Goal: Feedback & Contribution: Leave review/rating

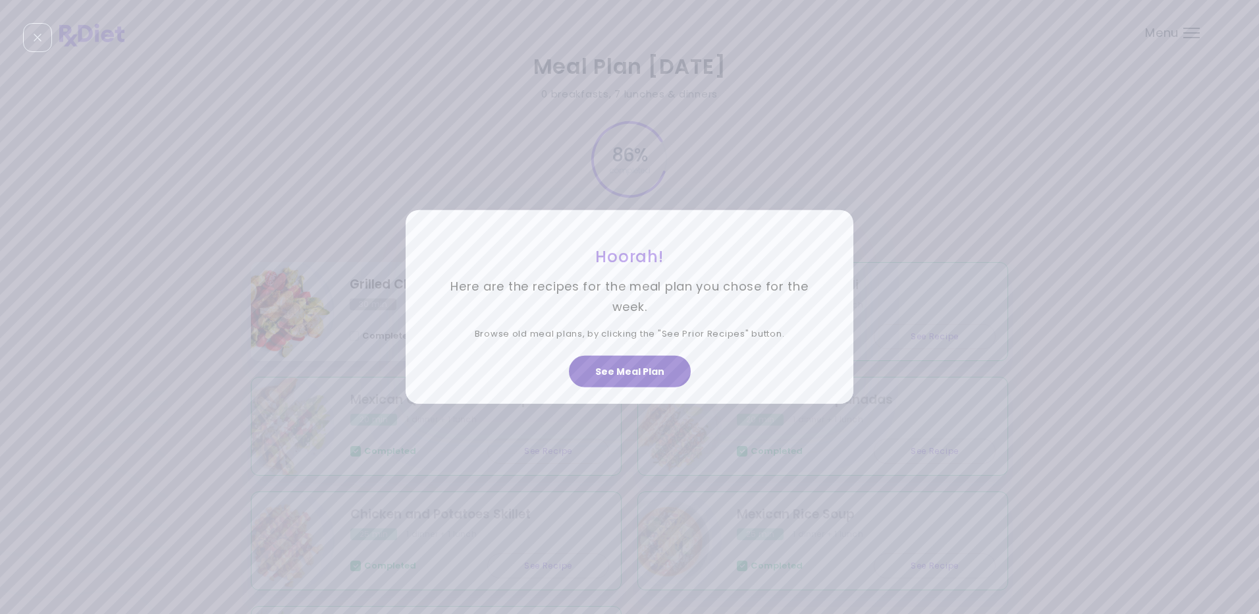
click at [606, 371] on button "See Meal Plan" at bounding box center [630, 372] width 122 height 32
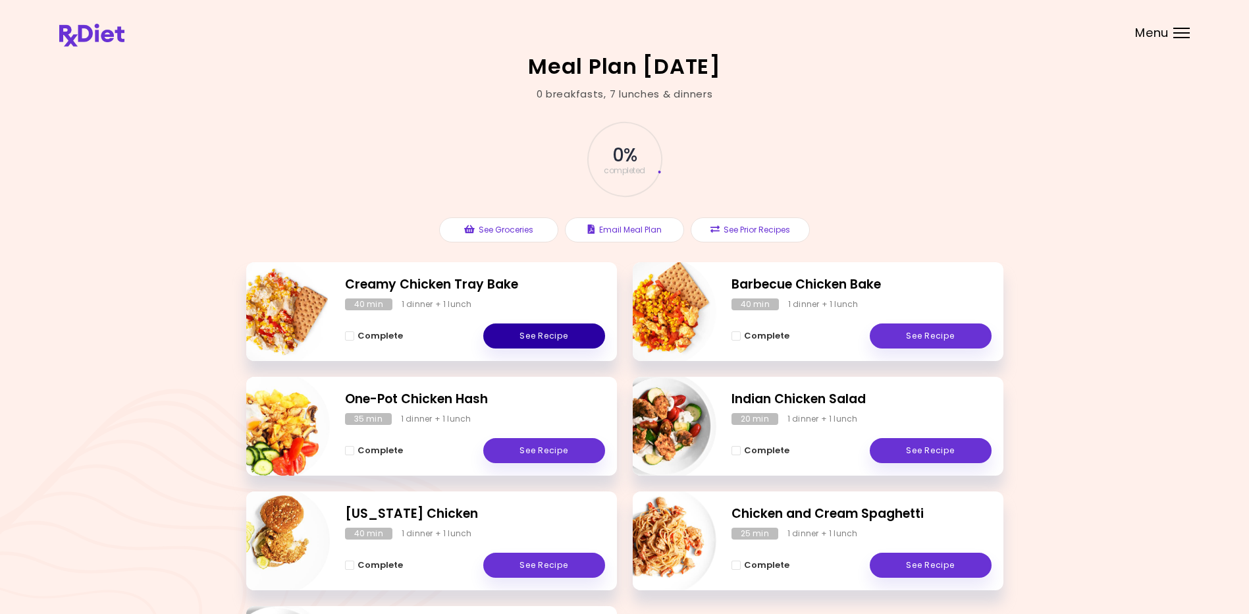
click at [562, 335] on link "See Recipe" at bounding box center [544, 335] width 122 height 25
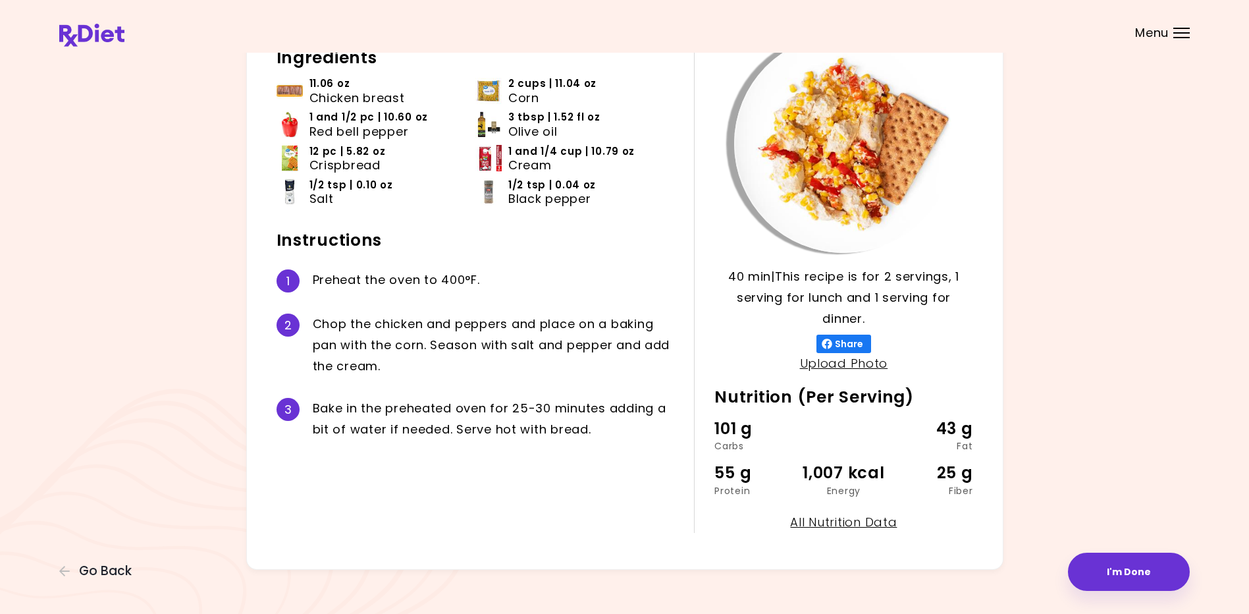
scroll to position [111, 0]
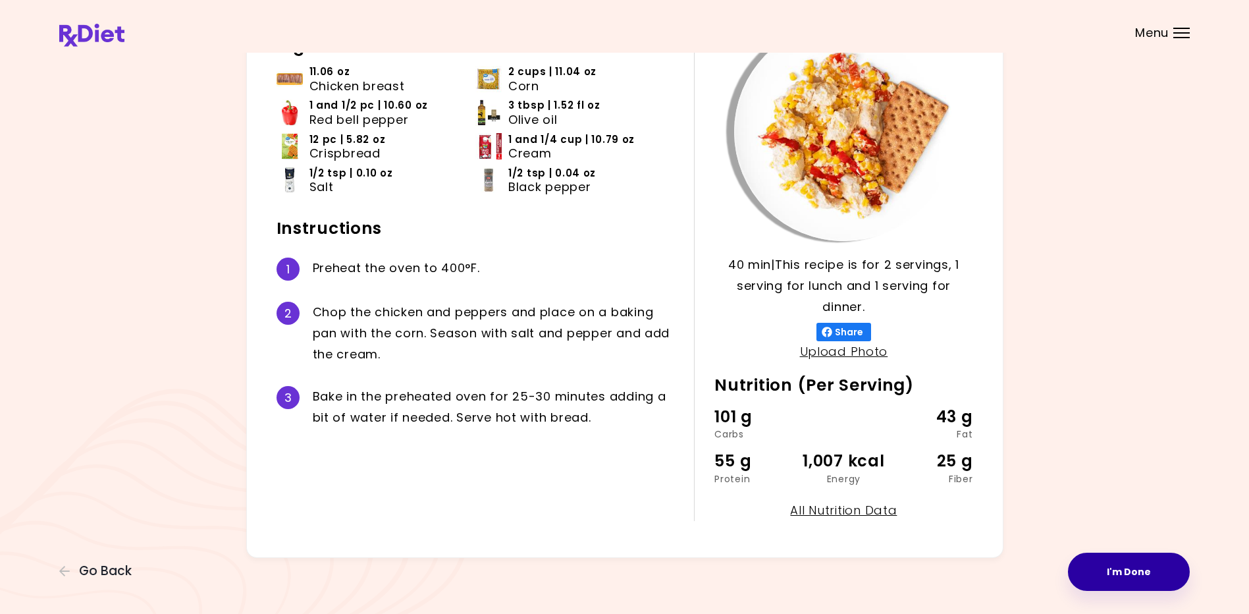
click at [606, 576] on button "I'm Done" at bounding box center [1129, 572] width 122 height 38
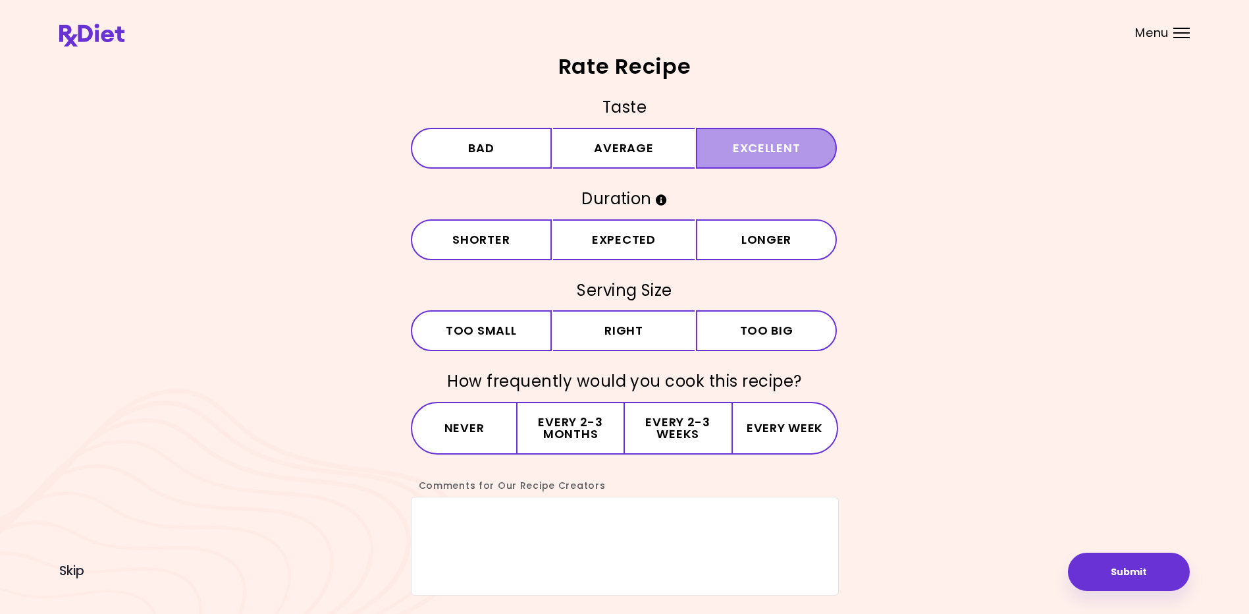
click at [606, 155] on button "Excellent" at bounding box center [767, 148] width 142 height 41
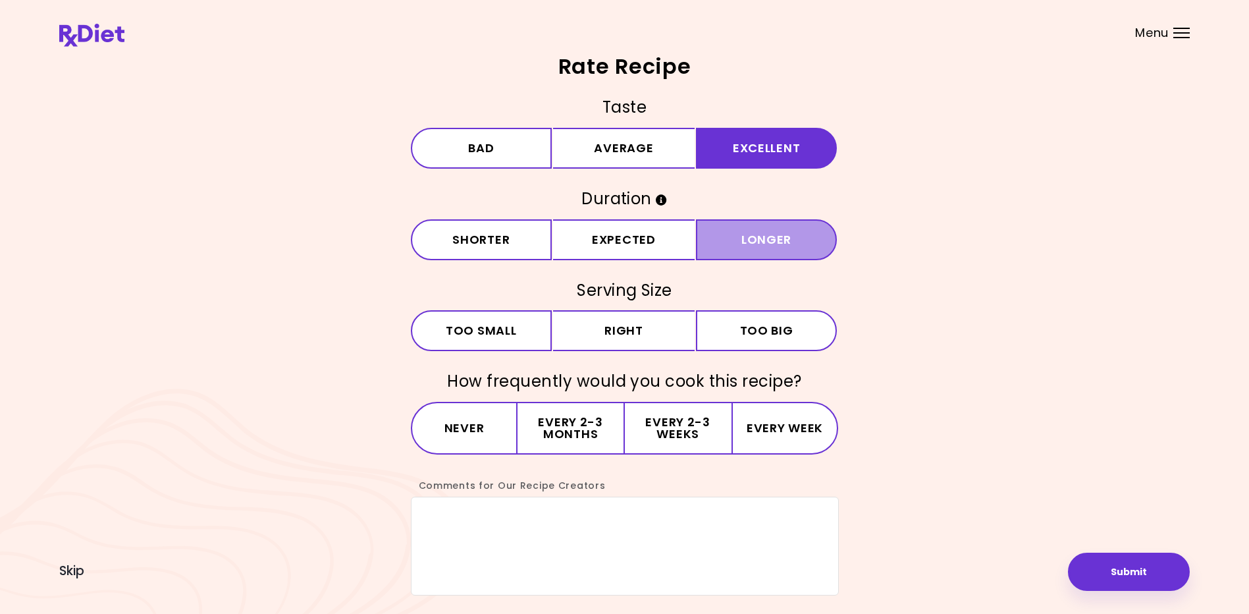
click at [606, 245] on button "Longer" at bounding box center [767, 239] width 142 height 41
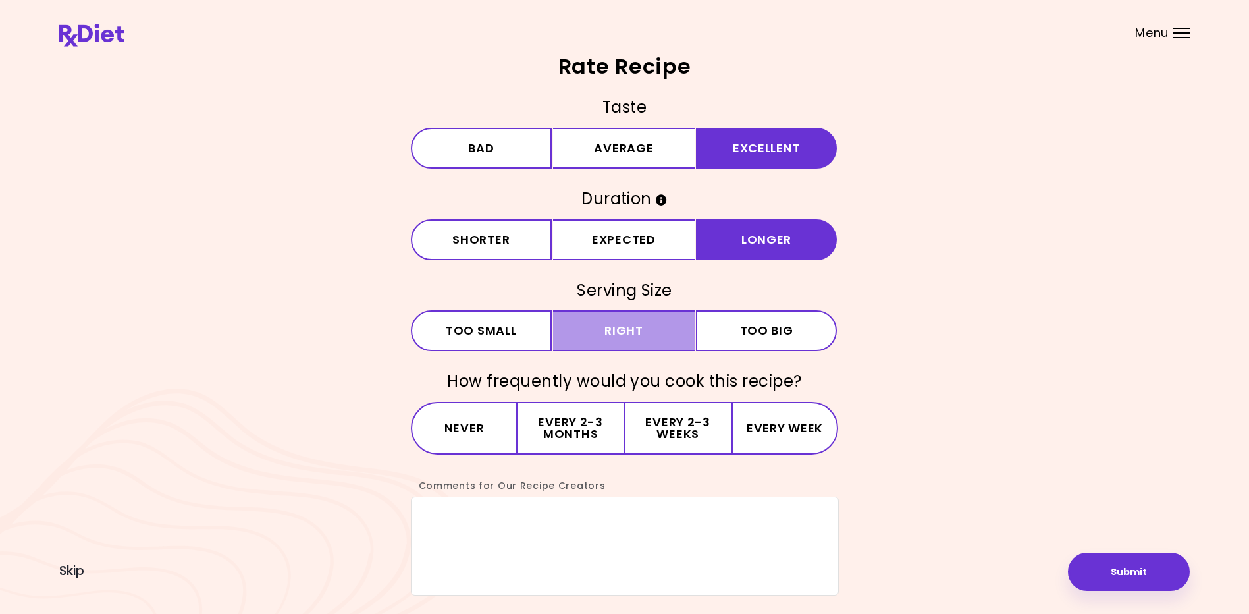
click at [606, 325] on button "Right" at bounding box center [624, 330] width 142 height 41
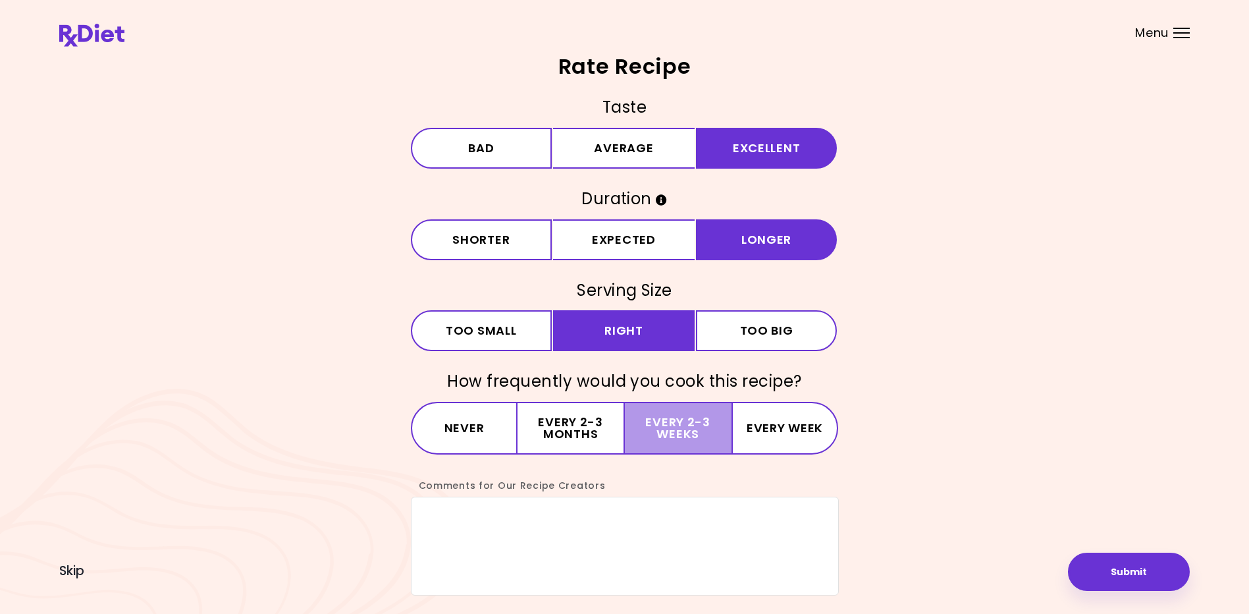
click at [606, 423] on button "Every 2-3 weeks" at bounding box center [678, 428] width 107 height 53
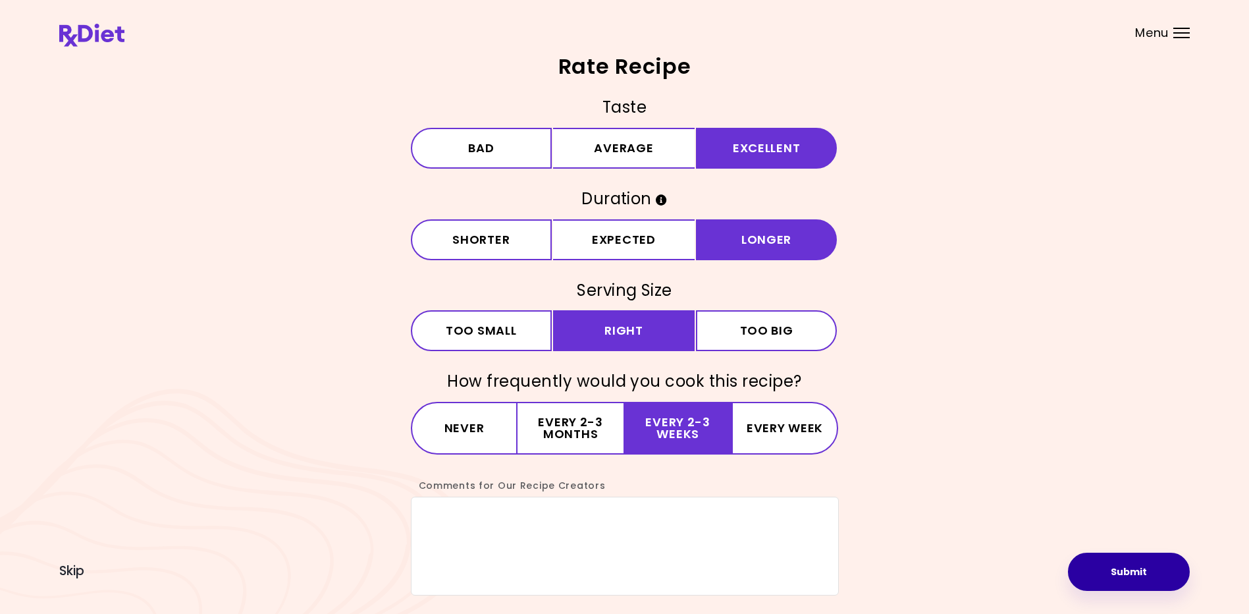
click at [606, 572] on button "Submit" at bounding box center [1129, 572] width 122 height 38
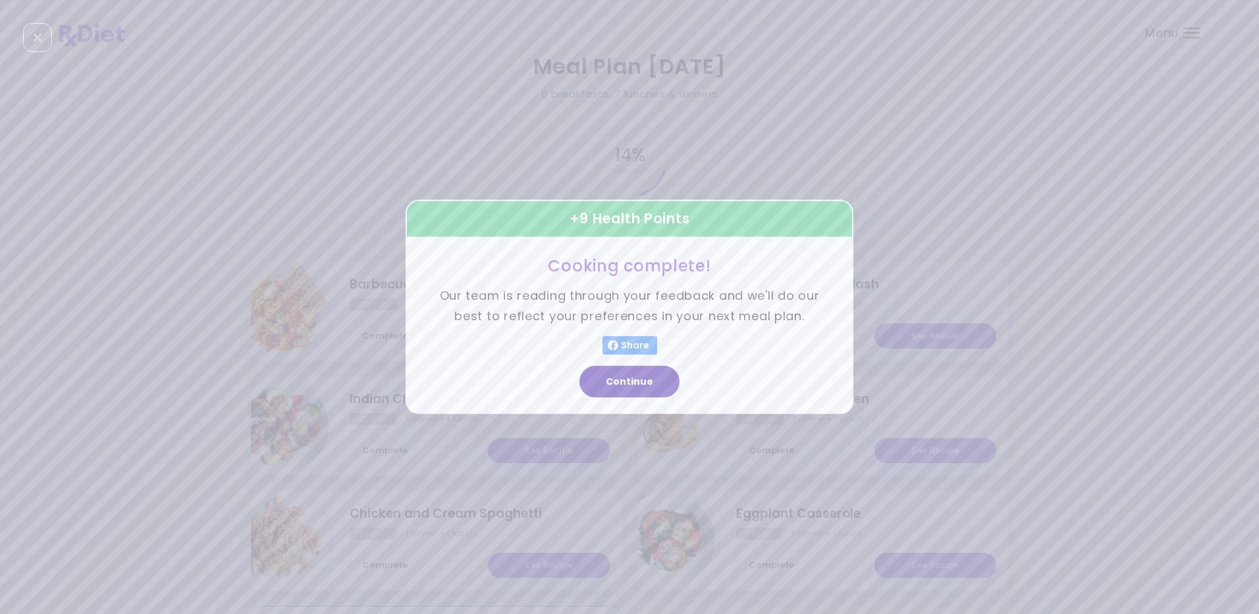
click at [606, 383] on button "Continue" at bounding box center [630, 382] width 100 height 32
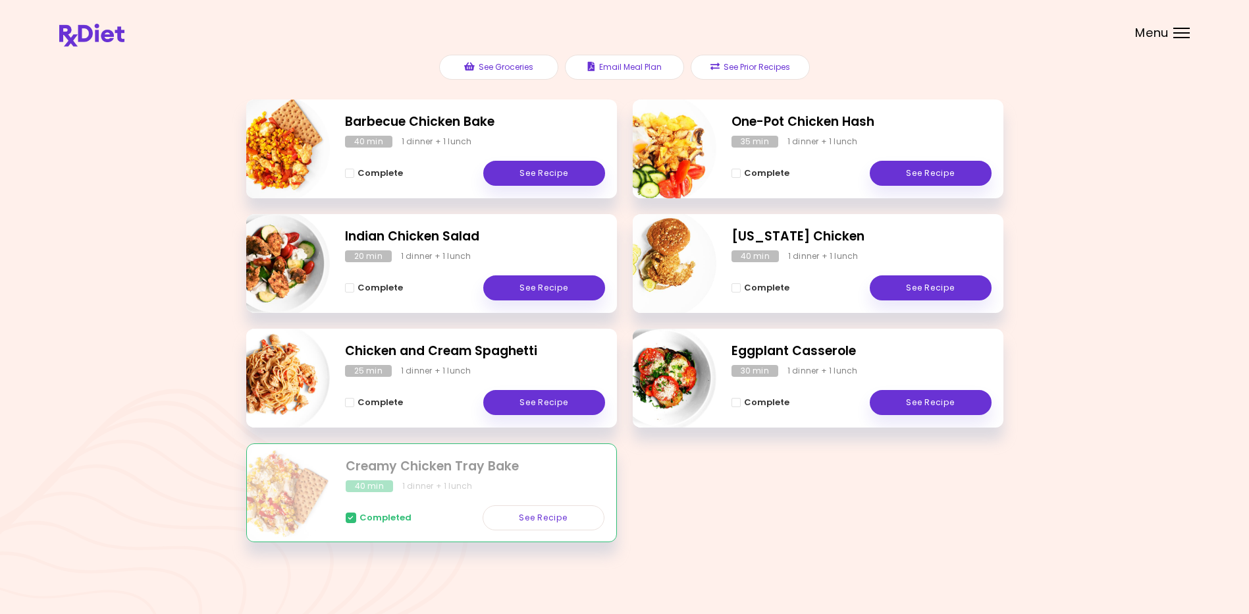
scroll to position [75, 0]
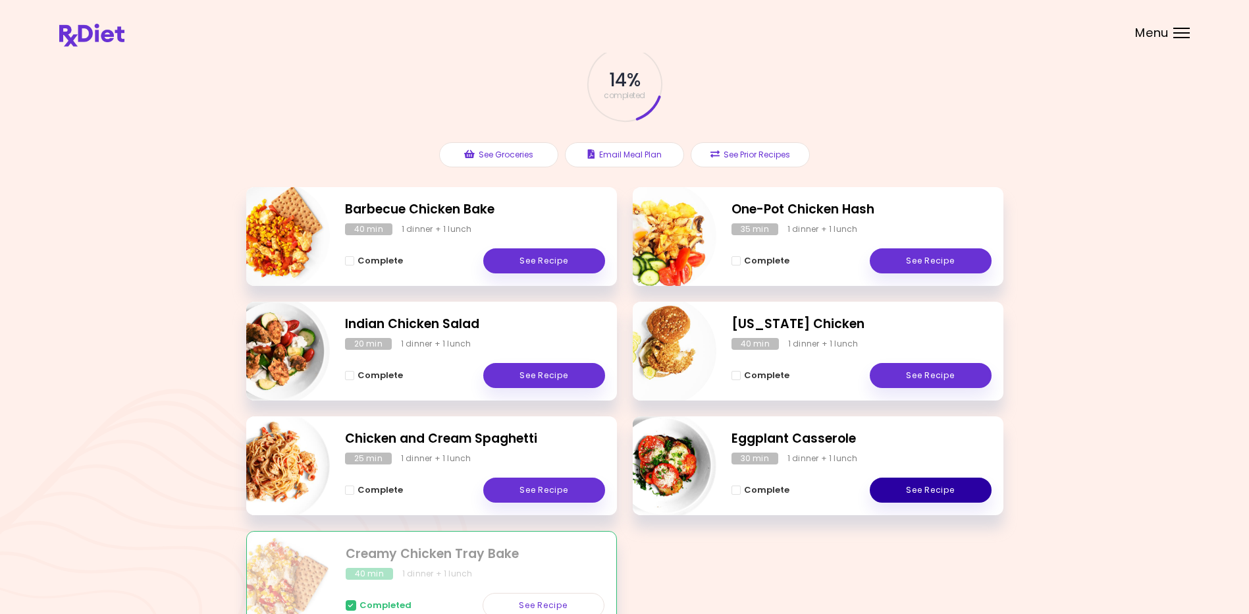
click at [606, 494] on link "See Recipe" at bounding box center [931, 489] width 122 height 25
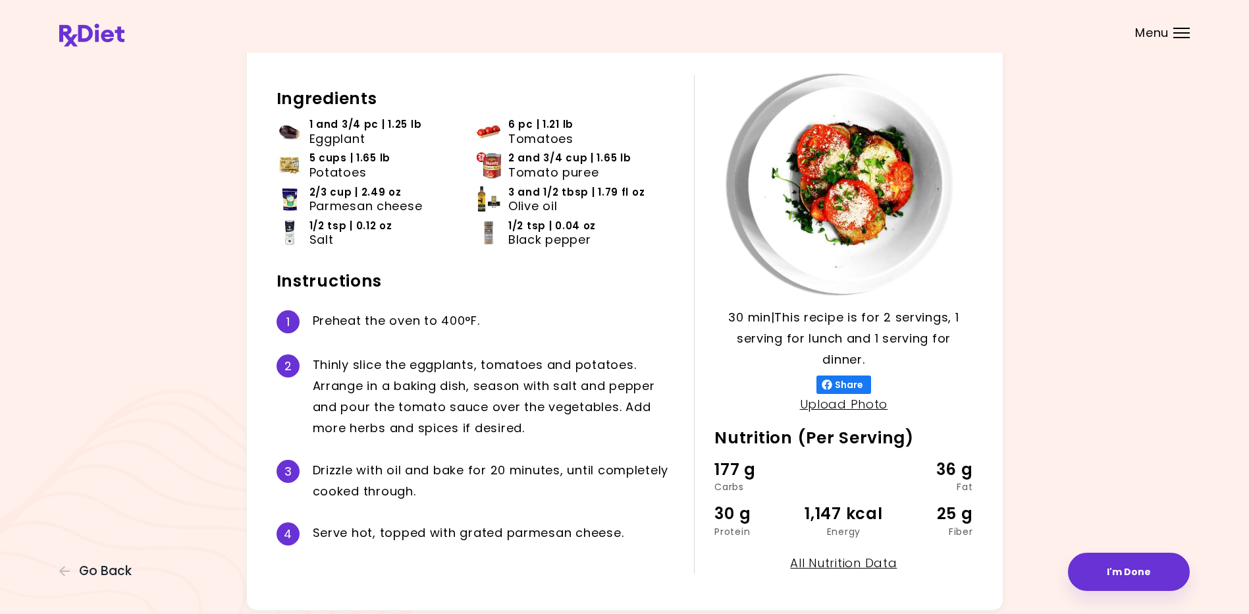
scroll to position [88, 0]
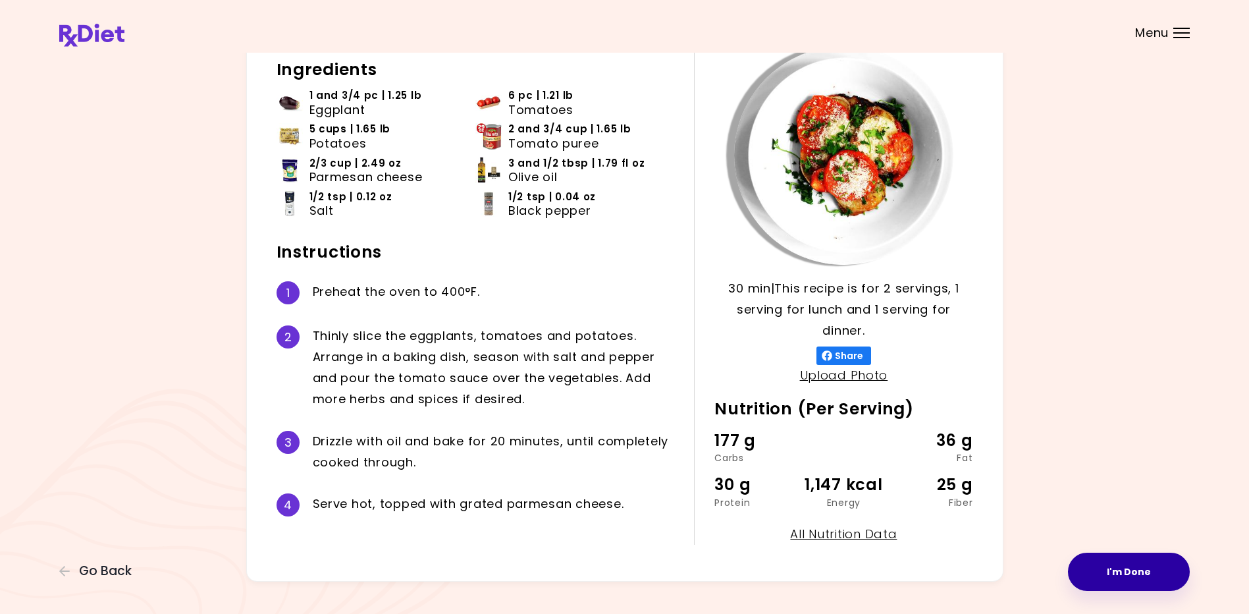
click at [606, 578] on button "I'm Done" at bounding box center [1129, 572] width 122 height 38
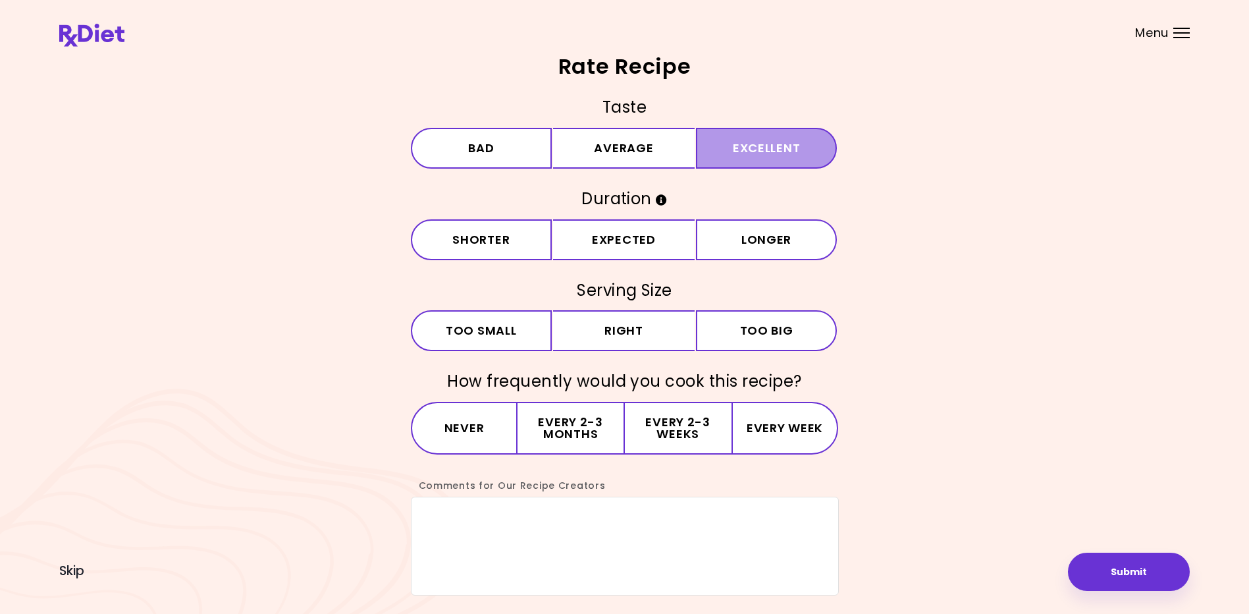
click at [606, 152] on button "Excellent" at bounding box center [767, 148] width 142 height 41
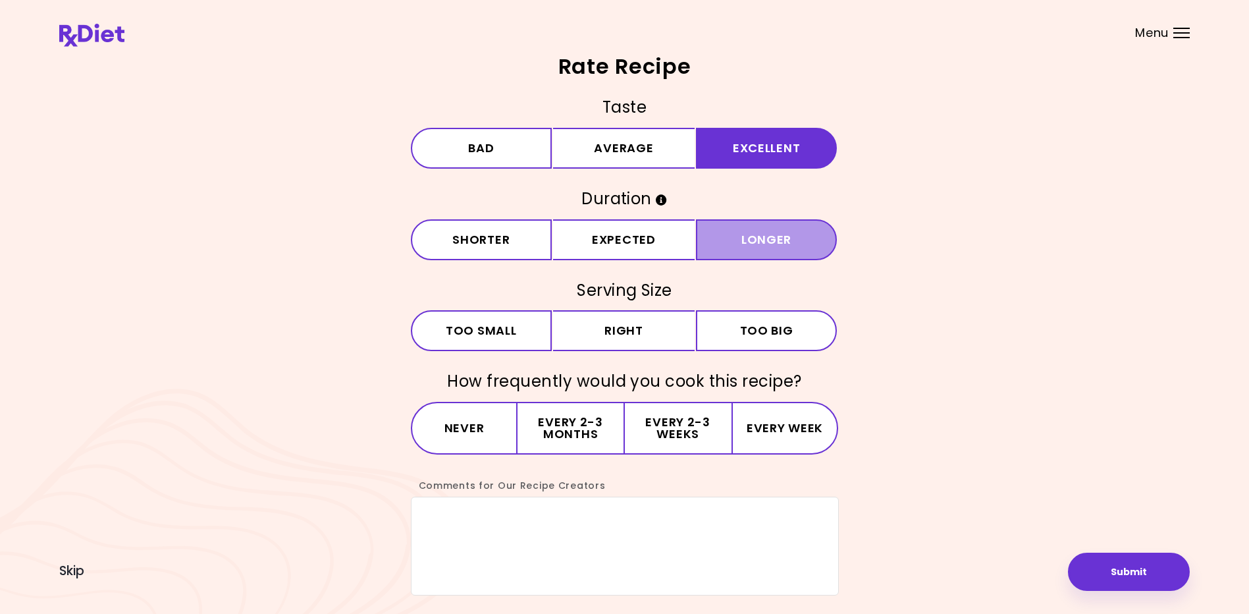
click at [606, 235] on button "Longer" at bounding box center [767, 239] width 142 height 41
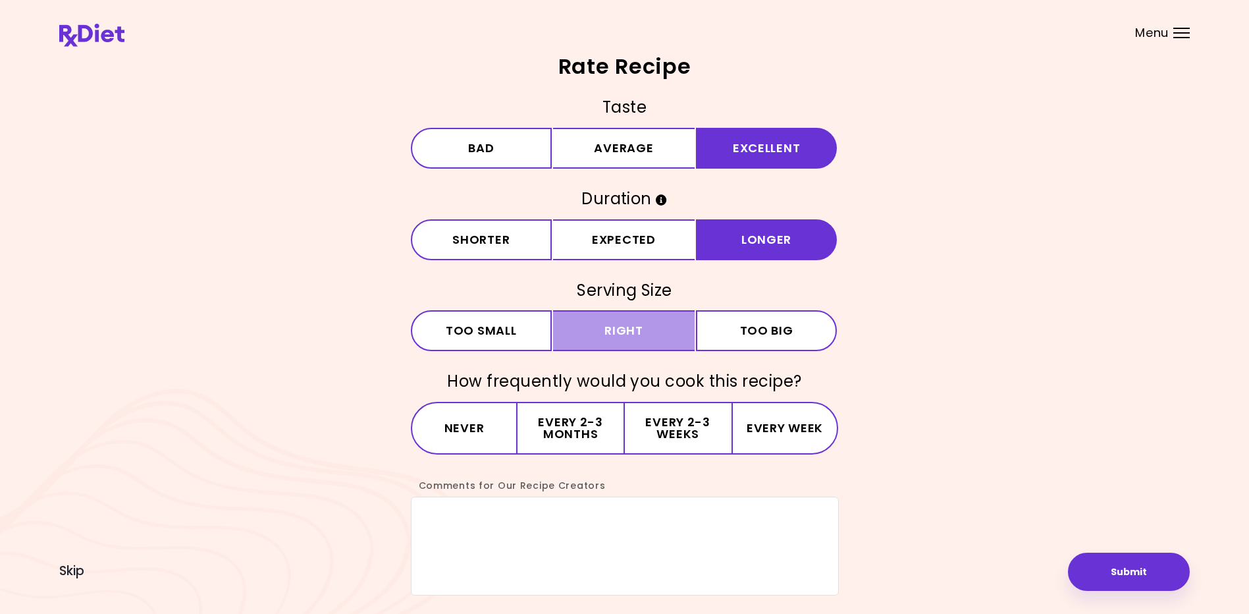
click at [606, 321] on button "Right" at bounding box center [624, 330] width 142 height 41
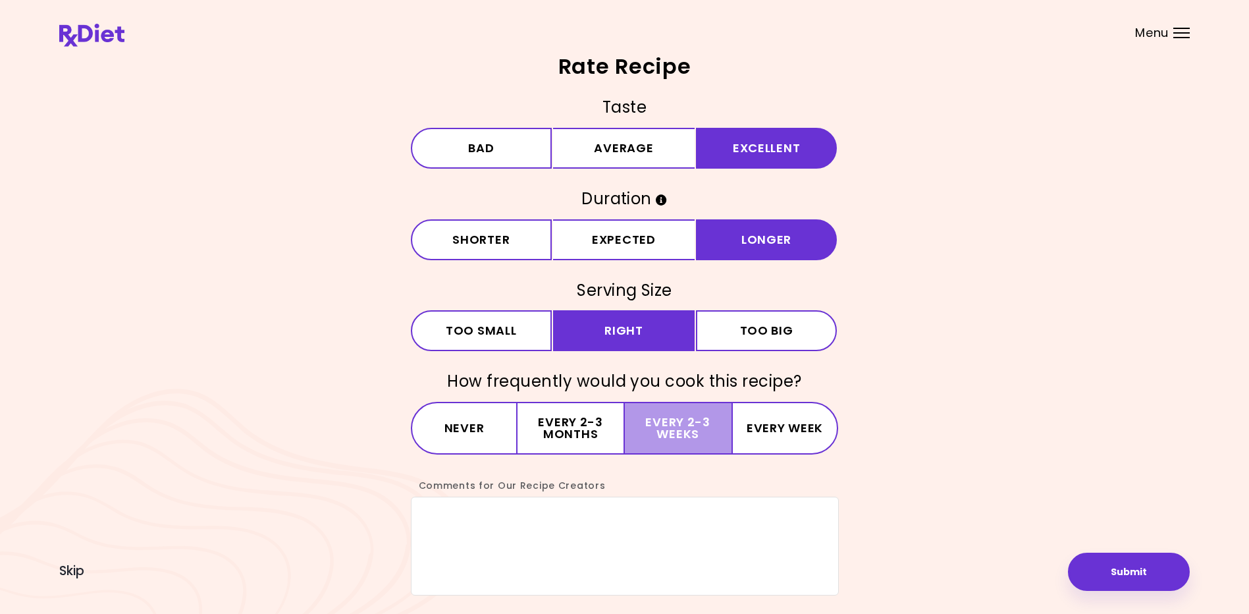
click at [606, 424] on button "Every 2-3 weeks" at bounding box center [678, 428] width 107 height 53
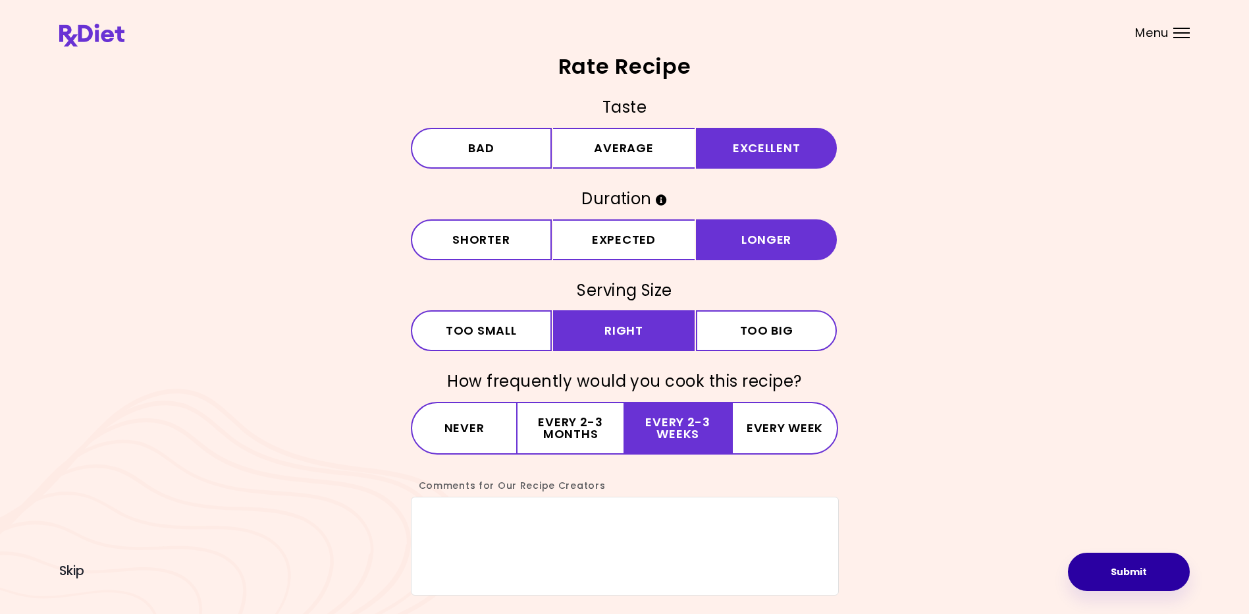
click at [606, 572] on button "Submit" at bounding box center [1129, 572] width 122 height 38
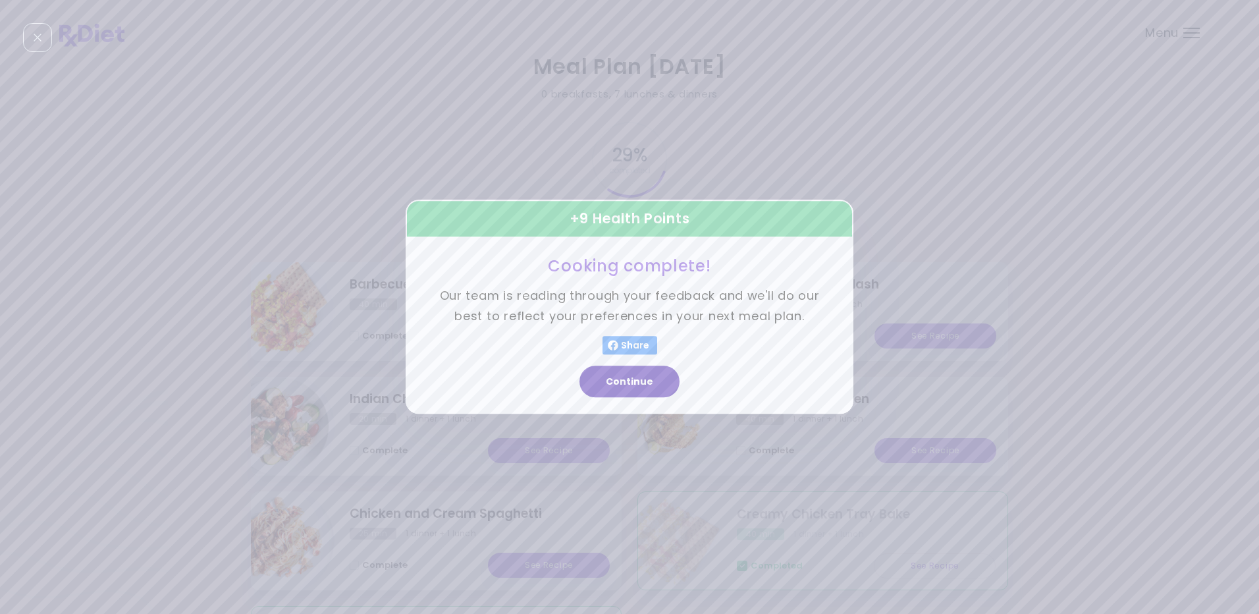
click at [606, 384] on button "Continue" at bounding box center [630, 382] width 100 height 32
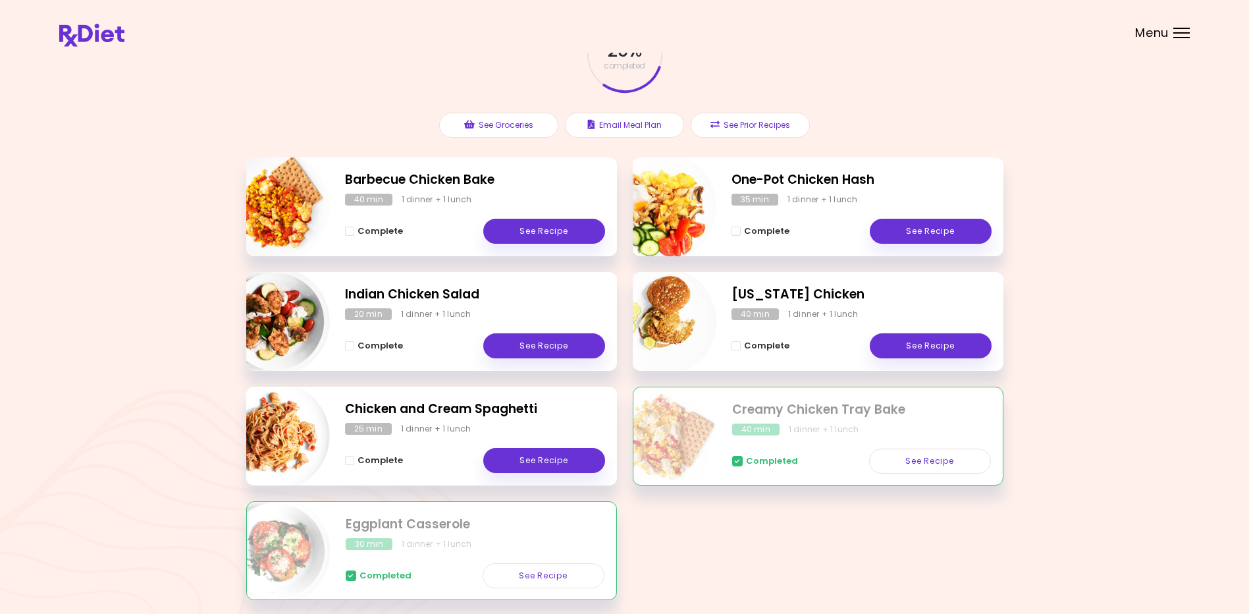
scroll to position [75, 0]
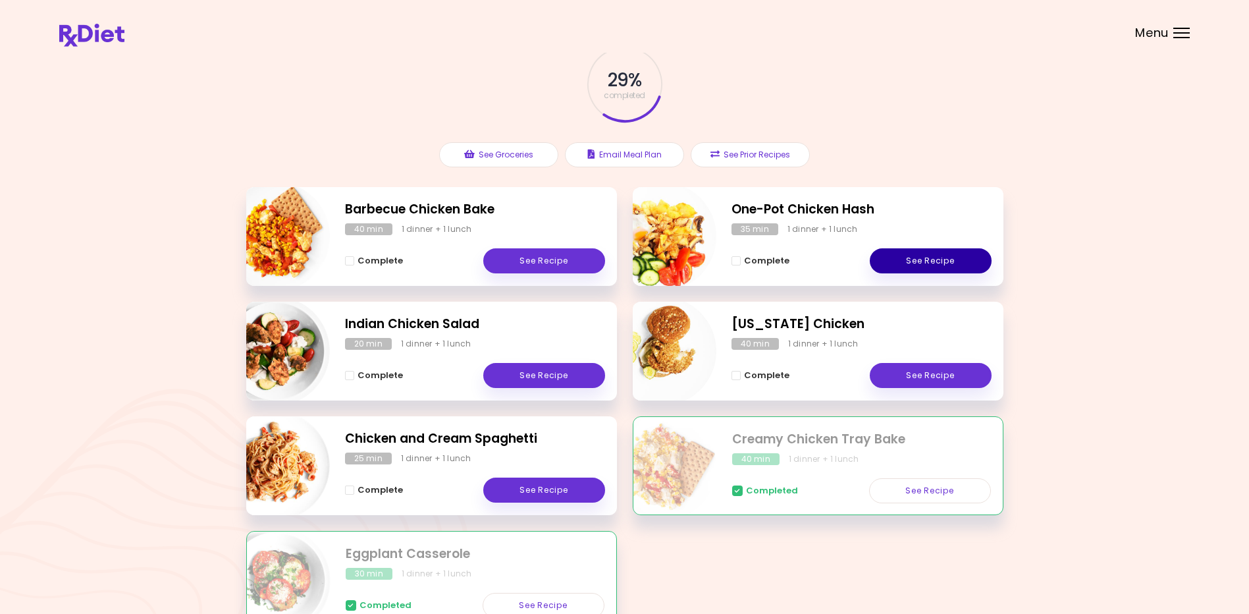
click at [606, 258] on link "See Recipe" at bounding box center [931, 260] width 122 height 25
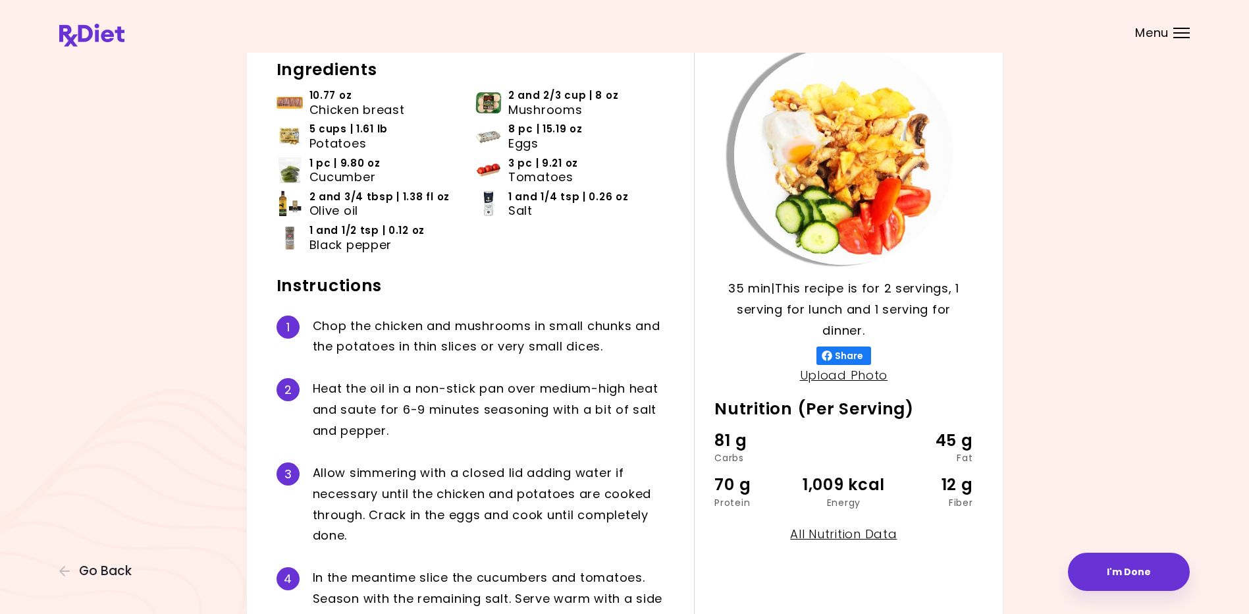
scroll to position [176, 0]
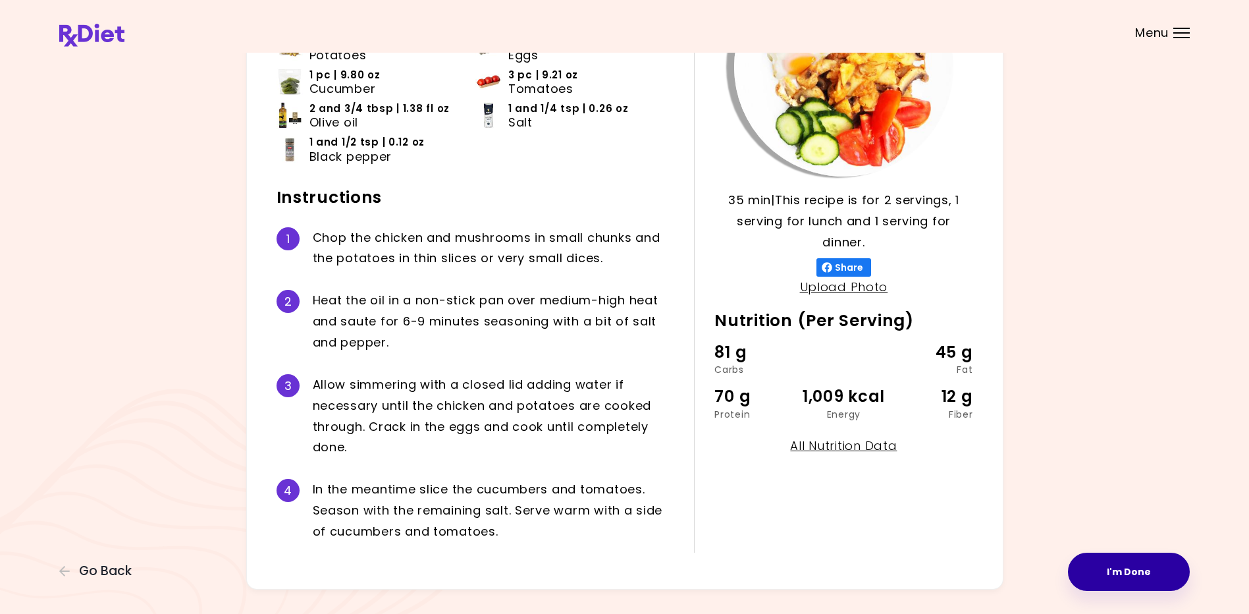
click at [606, 570] on button "I'm Done" at bounding box center [1129, 572] width 122 height 38
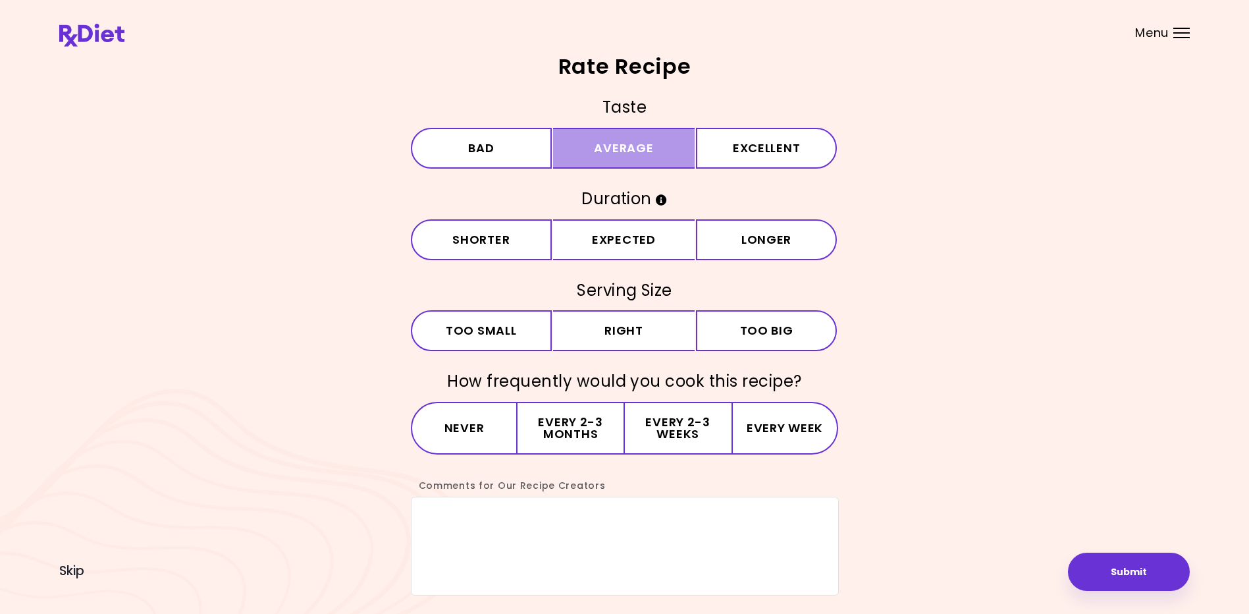
click at [606, 157] on button "Average" at bounding box center [624, 148] width 142 height 41
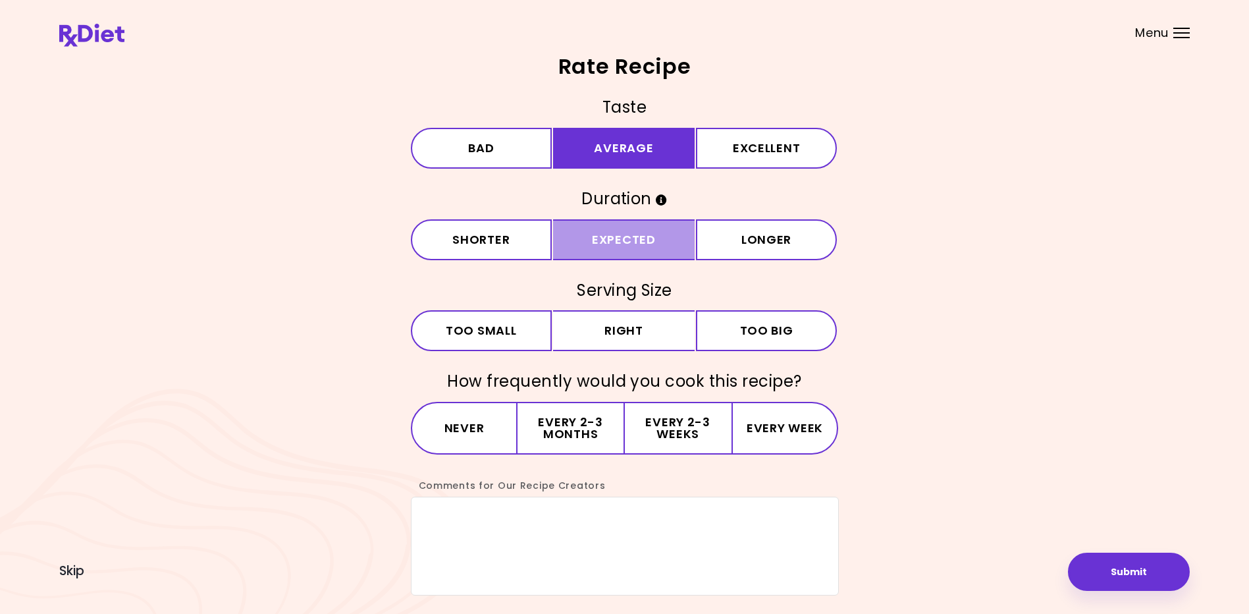
click at [606, 242] on button "Expected" at bounding box center [624, 239] width 142 height 41
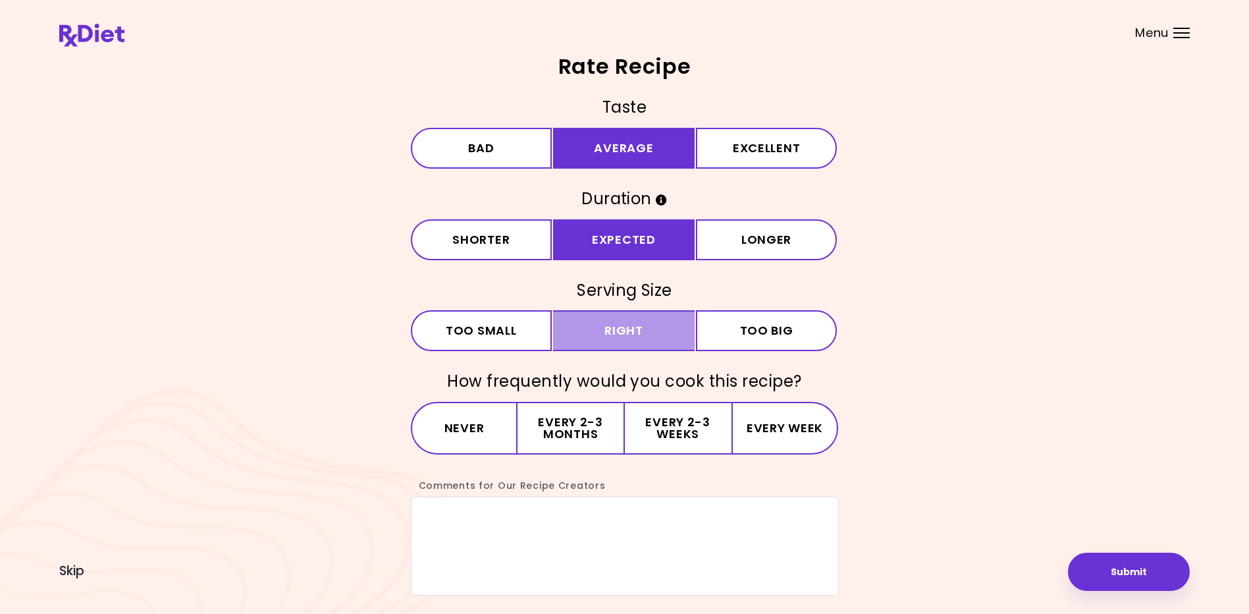
click at [606, 333] on button "Right" at bounding box center [624, 330] width 142 height 41
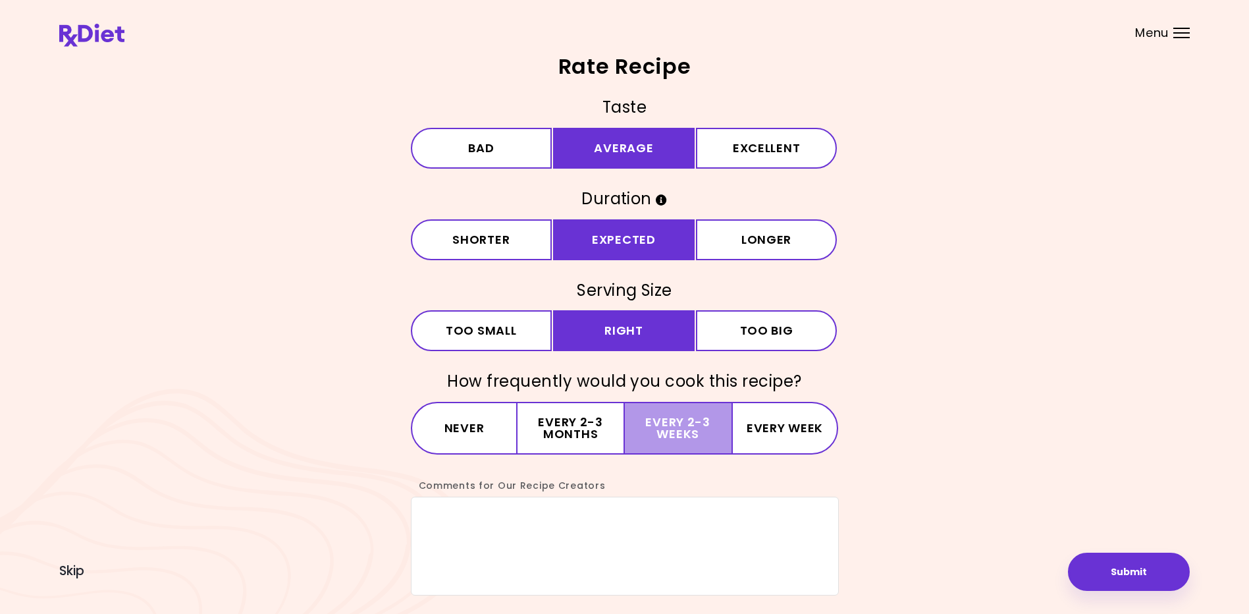
click at [606, 427] on button "Every 2-3 weeks" at bounding box center [678, 428] width 107 height 53
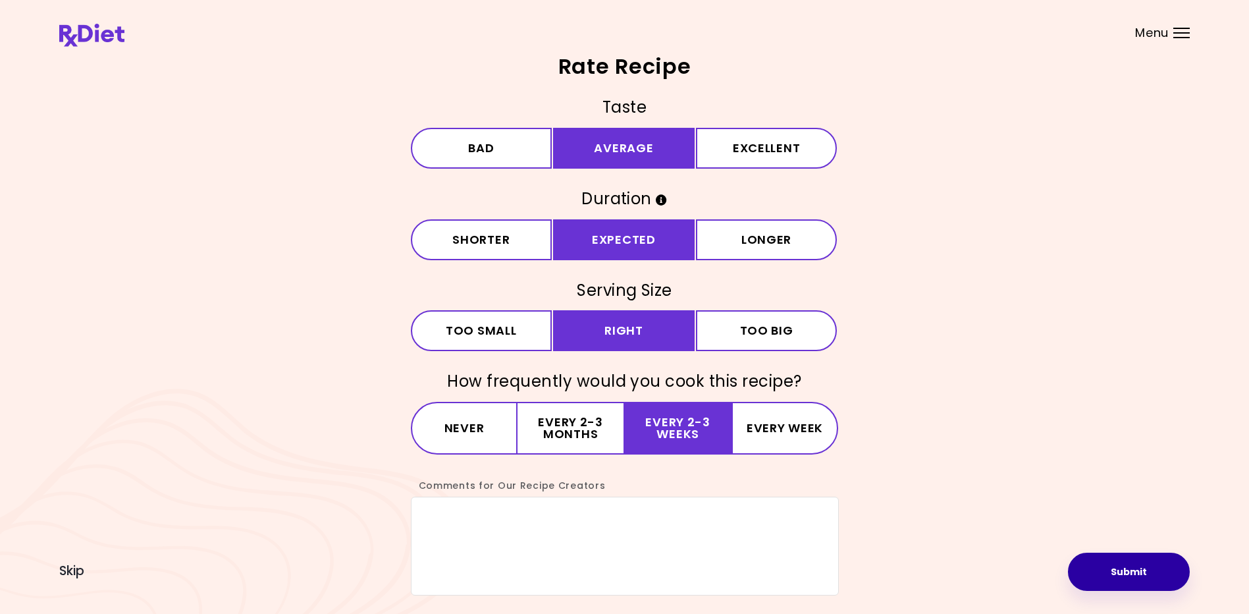
click at [606, 568] on button "Submit" at bounding box center [1129, 572] width 122 height 38
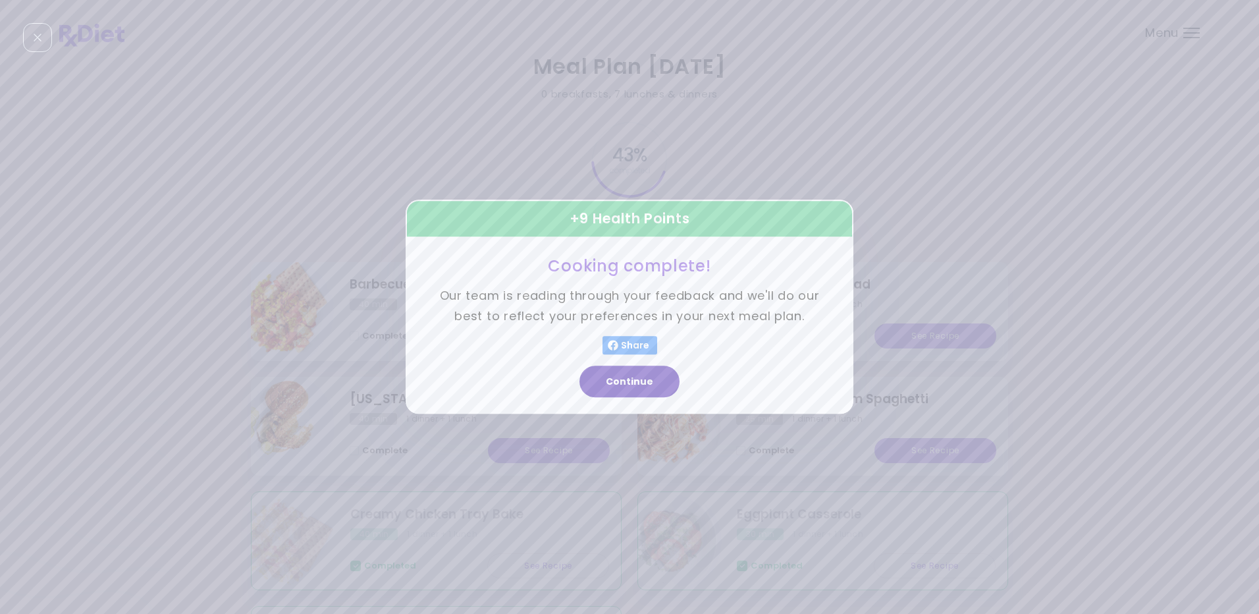
click at [606, 382] on button "Continue" at bounding box center [630, 382] width 100 height 32
